Goal: Navigation & Orientation: Find specific page/section

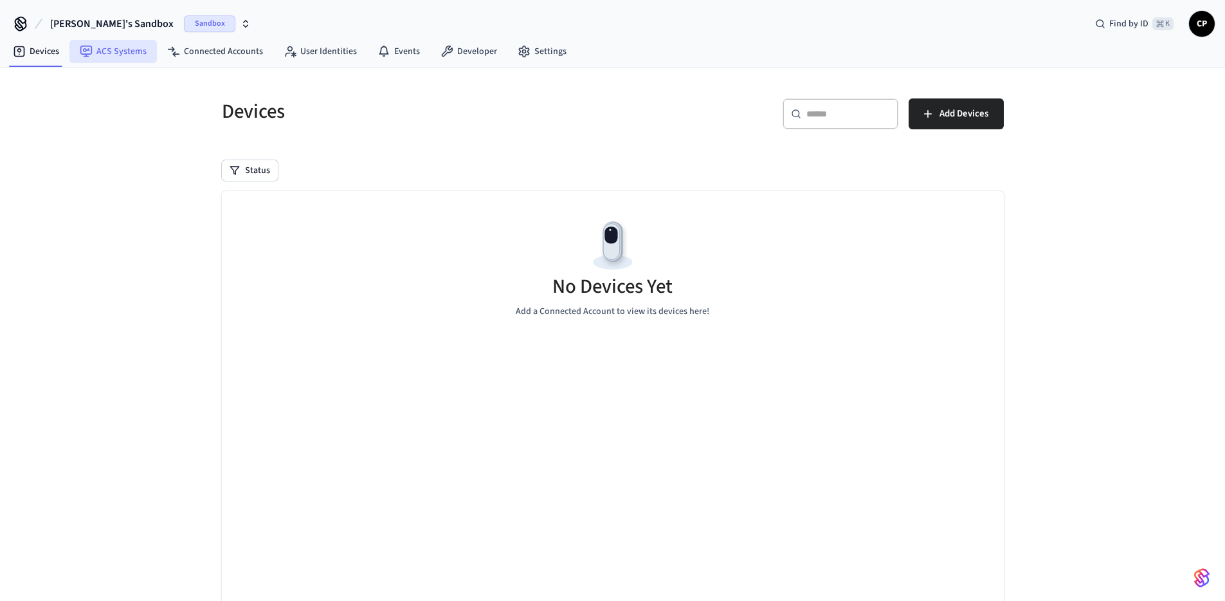
click at [137, 50] on link "ACS Systems" at bounding box center [112, 51] width 87 height 23
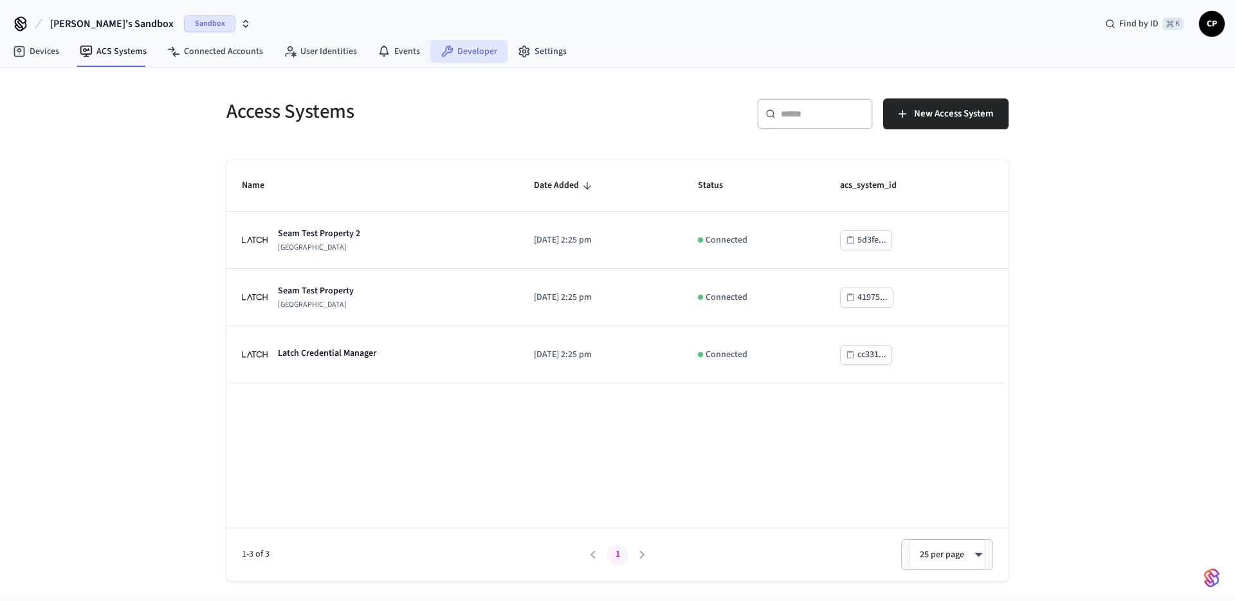
click at [482, 54] on link "Developer" at bounding box center [468, 51] width 77 height 23
